Goal: Transaction & Acquisition: Purchase product/service

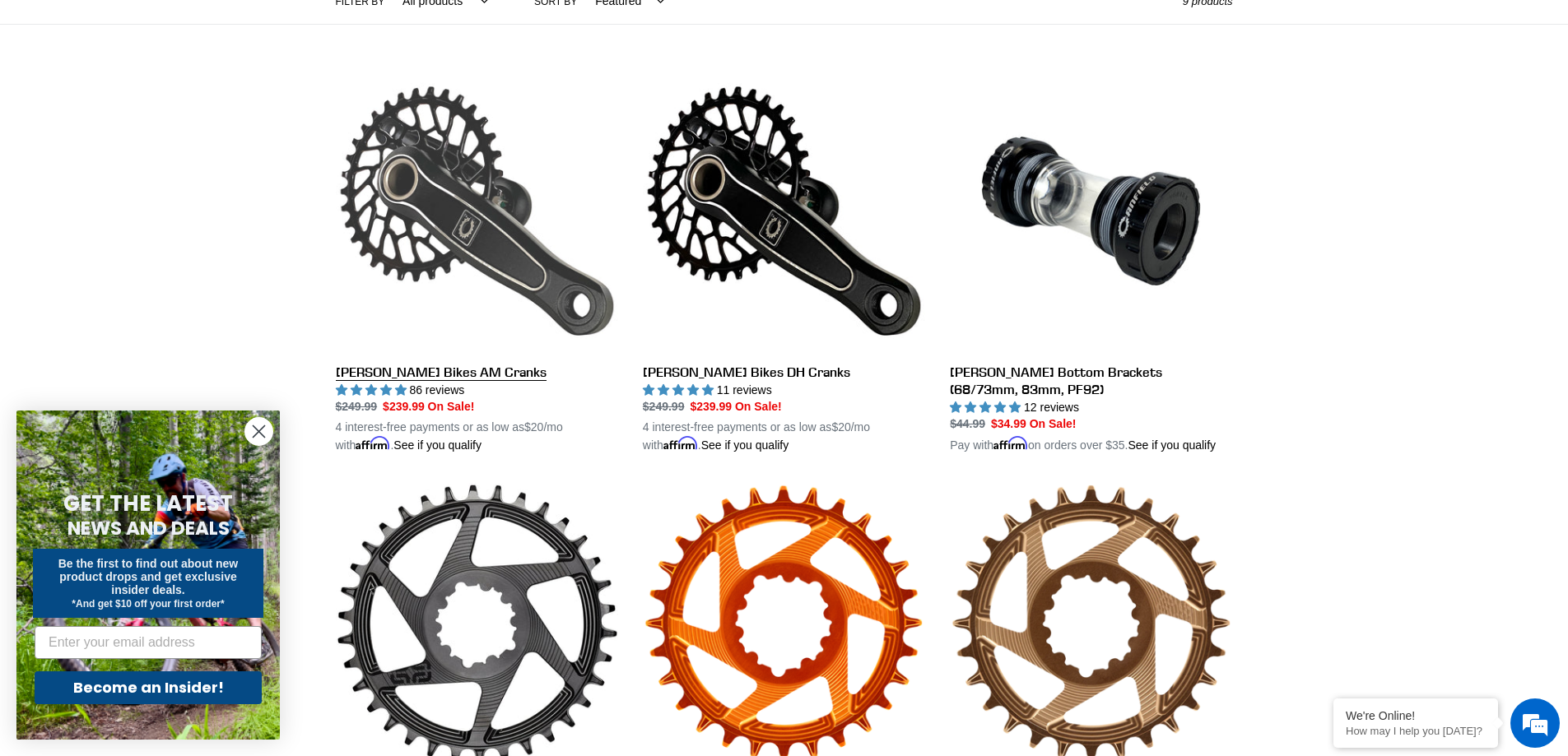
click at [516, 225] on link "[PERSON_NAME] Bikes AM Cranks" at bounding box center [477, 262] width 282 height 385
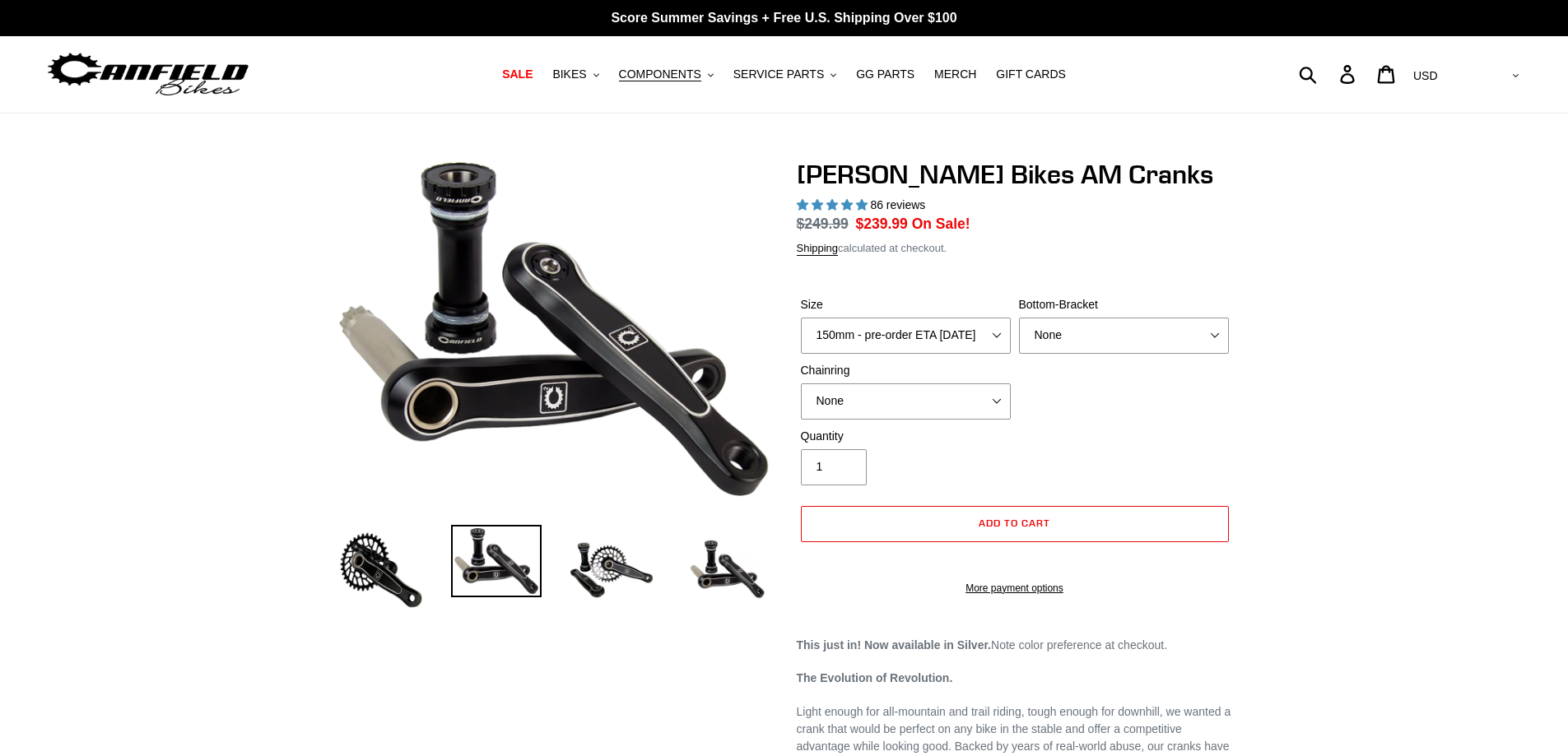
select select "highest-rating"
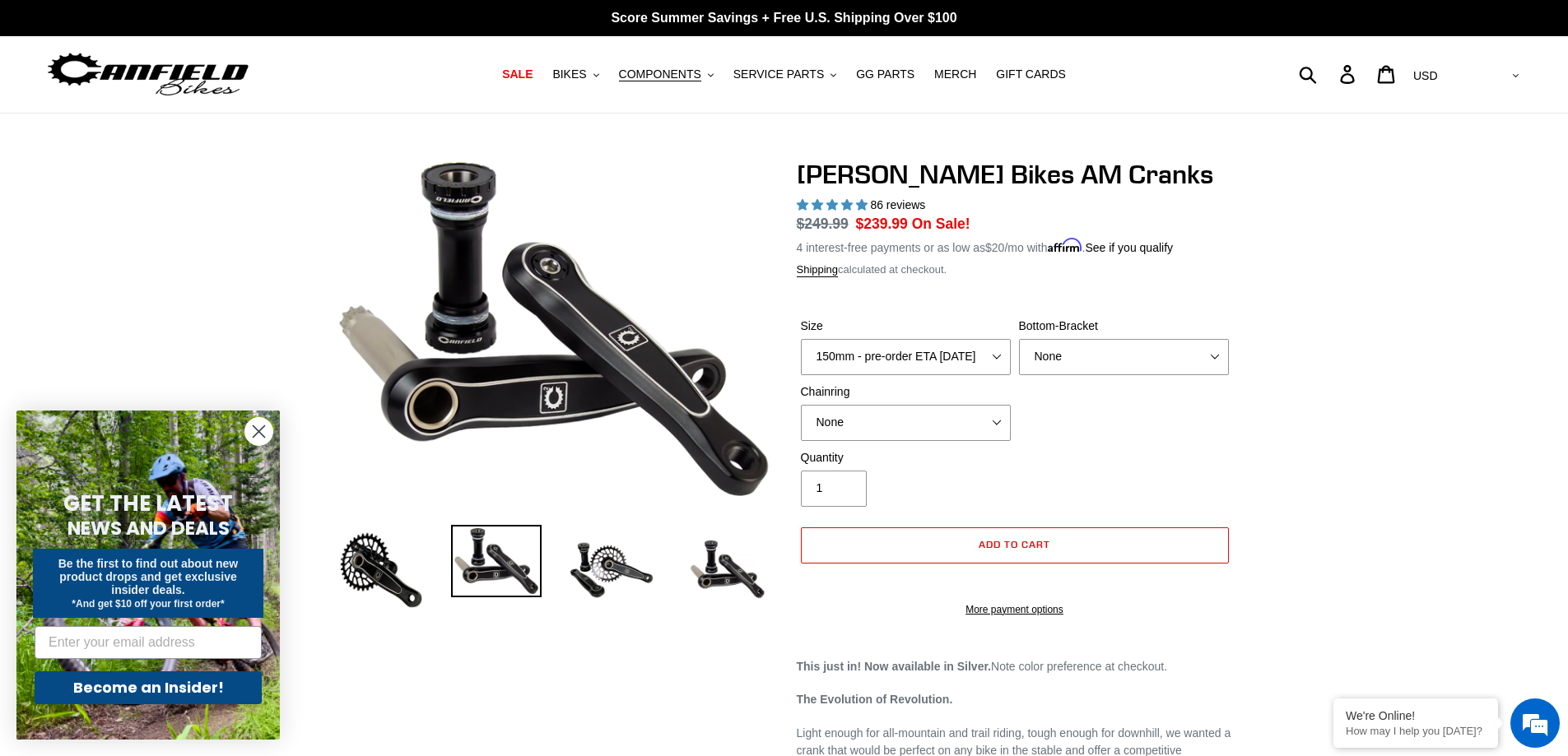
click at [869, 328] on label "Size" at bounding box center [906, 326] width 210 height 17
click at [869, 339] on select "150mm - pre-order ETA [DATE] 155mm - pre-order ETA [DATE] 160mm - pre-order ETA…" at bounding box center [906, 358] width 210 height 37
click at [872, 352] on select "150mm - pre-order ETA [DATE] 155mm - pre-order ETA [DATE] 160mm - pre-order ETA…" at bounding box center [906, 358] width 210 height 37
select select "165mm - pre-order ETA [DATE]"
click at [801, 339] on select "150mm - pre-order ETA [DATE] 155mm - pre-order ETA [DATE] 160mm - pre-order ETA…" at bounding box center [906, 358] width 210 height 37
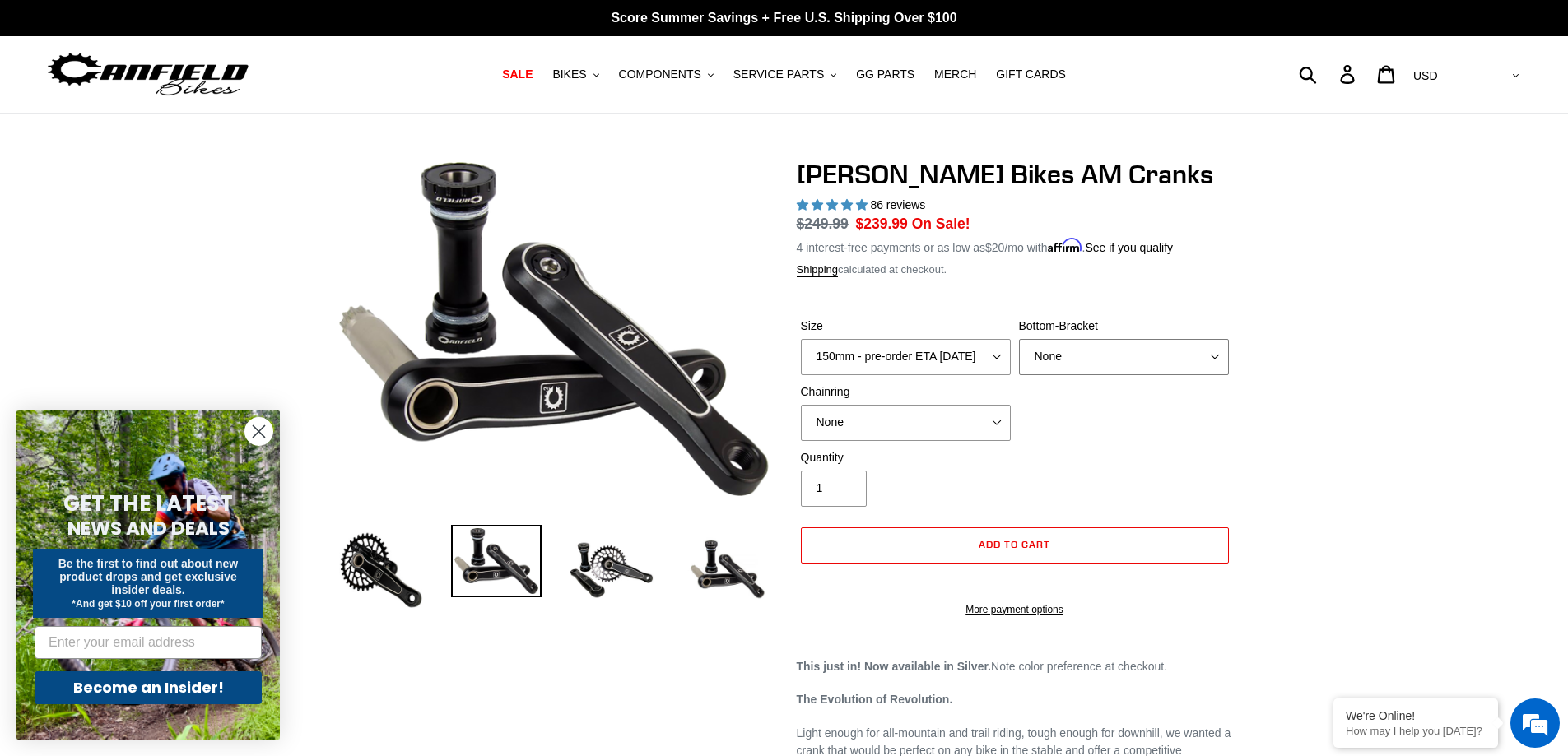
click at [1097, 356] on select "None BSA Threaded 68/73mm Press Fit PF92" at bounding box center [1124, 358] width 210 height 37
select select "BSA Threaded 68/73mm"
click at [1019, 339] on select "None BSA Threaded 68/73mm Press Fit PF92" at bounding box center [1124, 358] width 210 height 37
click at [968, 419] on select "None 30t Round (Boost 148) 30t Oval (Boost 148) 32t Round (Boost 148) 32t Oval …" at bounding box center [906, 423] width 210 height 37
select select "30t Oval (Boost 148)"
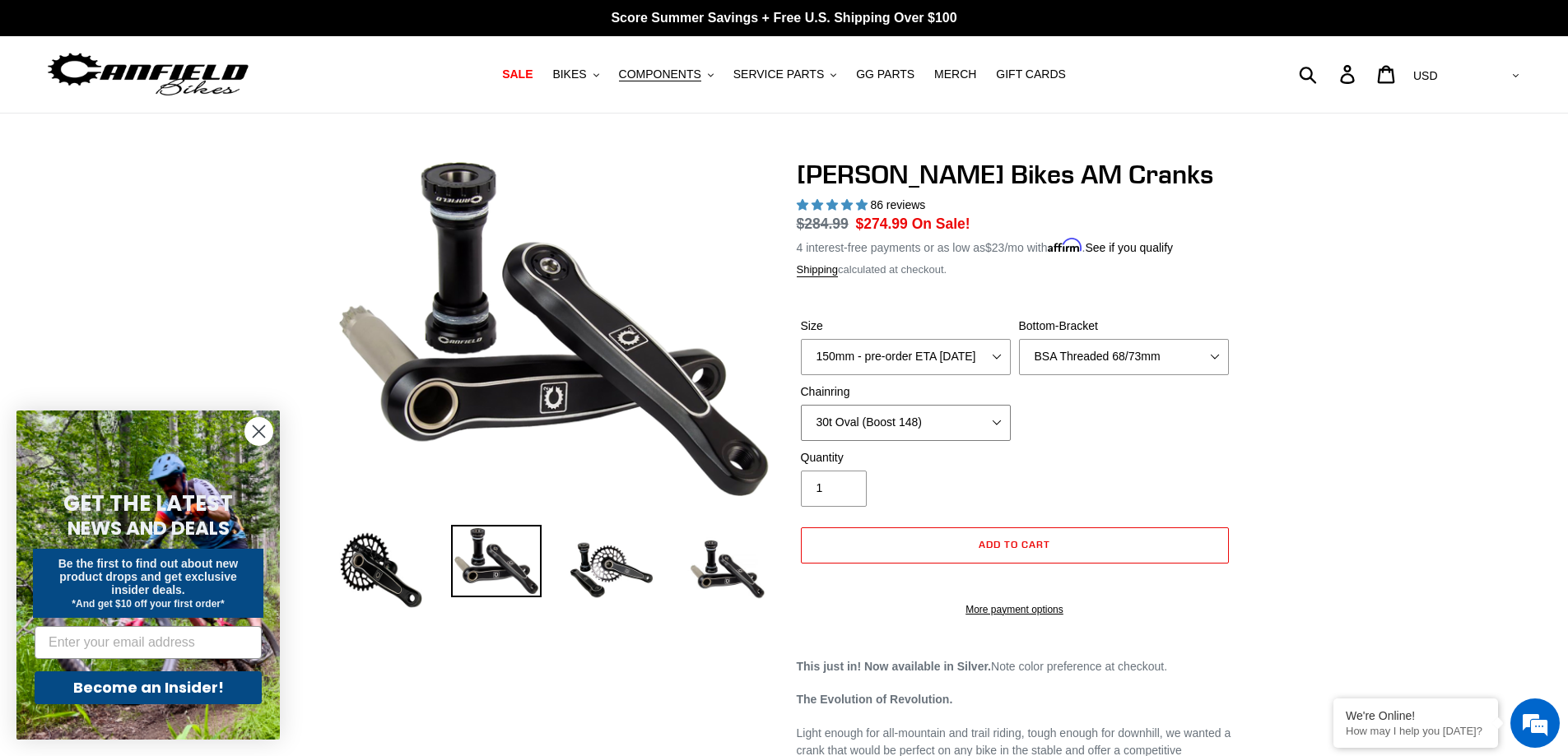
click at [801, 405] on select "None 30t Round (Boost 148) 30t Oval (Boost 148) 32t Round (Boost 148) 32t Oval …" at bounding box center [906, 423] width 210 height 37
